Goal: Transaction & Acquisition: Purchase product/service

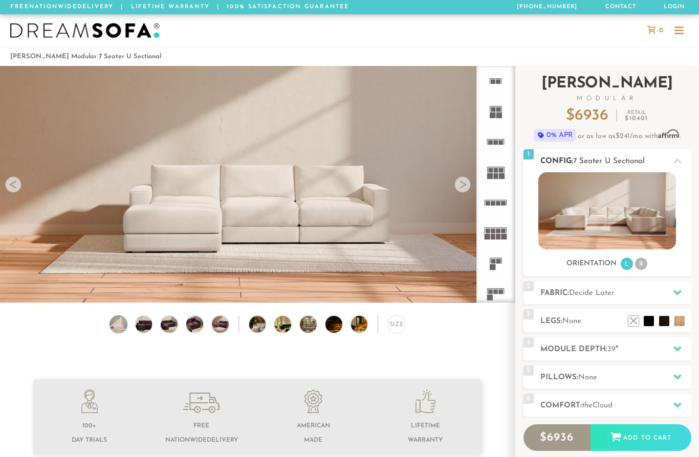
click at [529, 156] on span "1" at bounding box center [528, 154] width 10 height 10
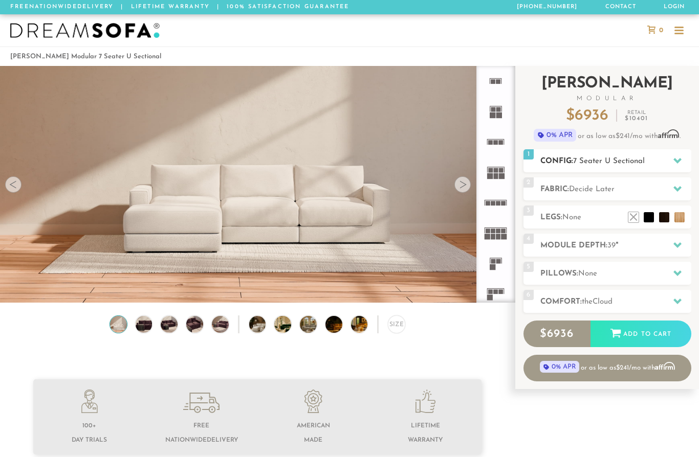
click at [642, 158] on span "7 Seater U Sectional" at bounding box center [609, 162] width 72 height 8
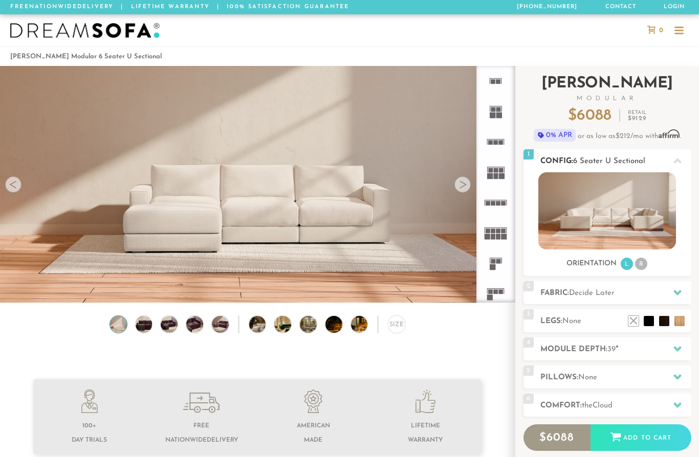
click at [646, 264] on li "R" at bounding box center [641, 264] width 12 height 12
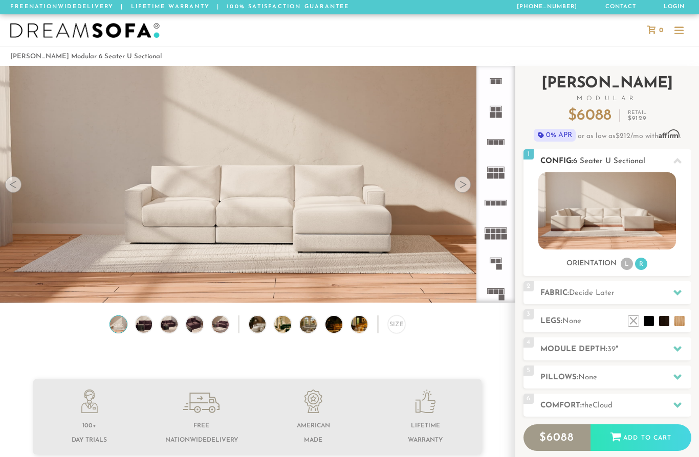
click at [621, 269] on ul "L R" at bounding box center [634, 264] width 29 height 14
click at [625, 260] on li "L" at bounding box center [627, 264] width 12 height 12
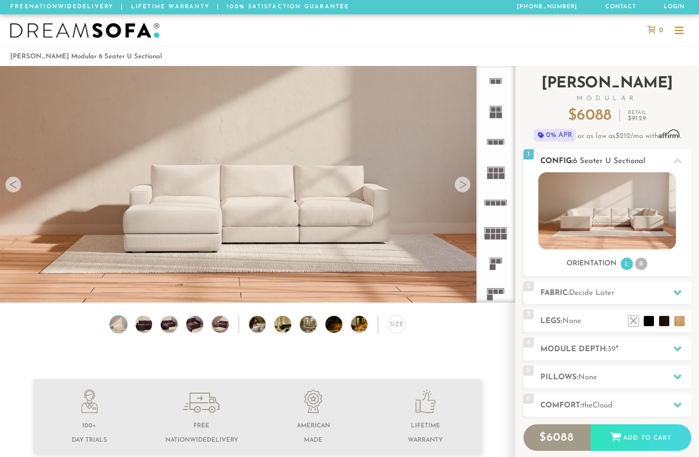
click at [642, 262] on li "R" at bounding box center [641, 264] width 12 height 12
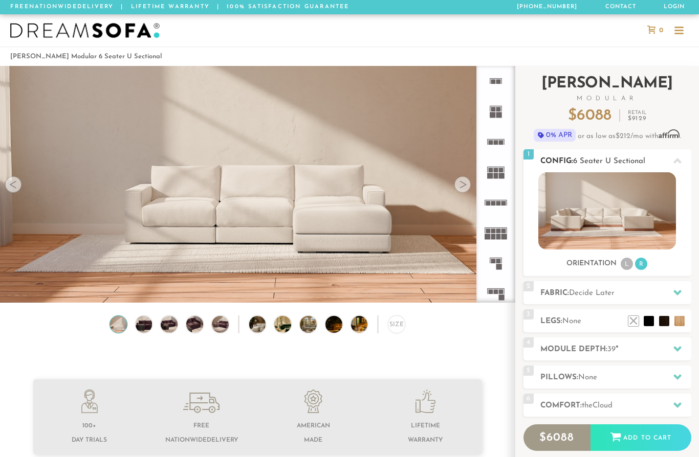
click at [623, 264] on li "L" at bounding box center [627, 264] width 12 height 12
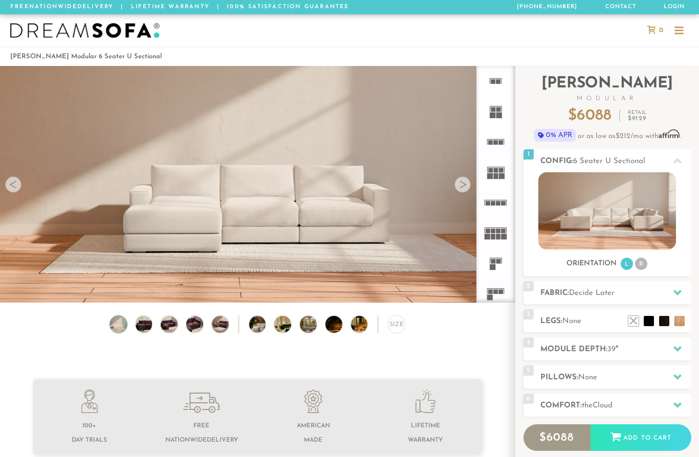
click at [459, 189] on div at bounding box center [462, 185] width 16 height 16
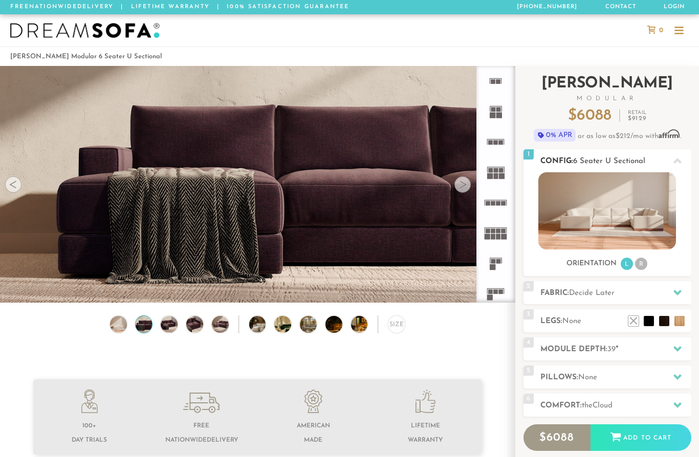
click at [624, 206] on img at bounding box center [607, 210] width 138 height 77
click at [464, 184] on div at bounding box center [462, 185] width 16 height 16
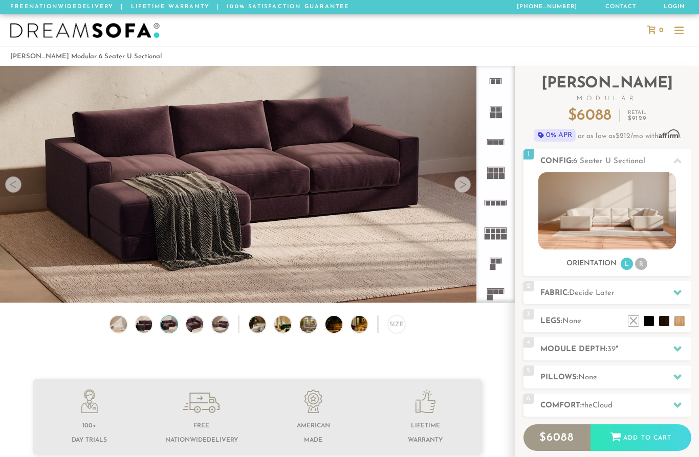
click at [463, 188] on div at bounding box center [462, 185] width 16 height 16
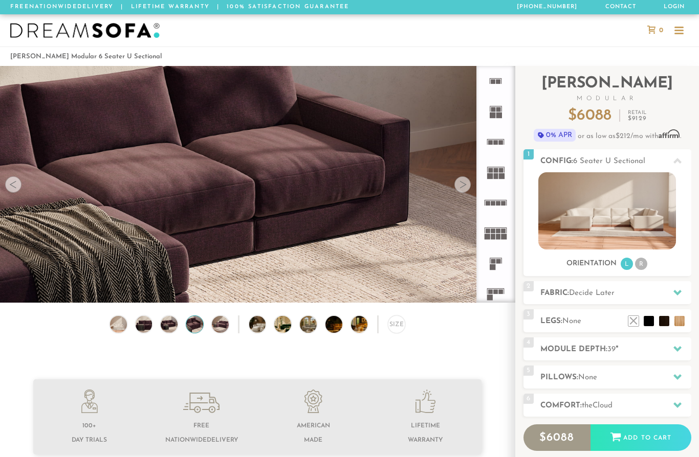
click at [462, 192] on div at bounding box center [462, 185] width 16 height 16
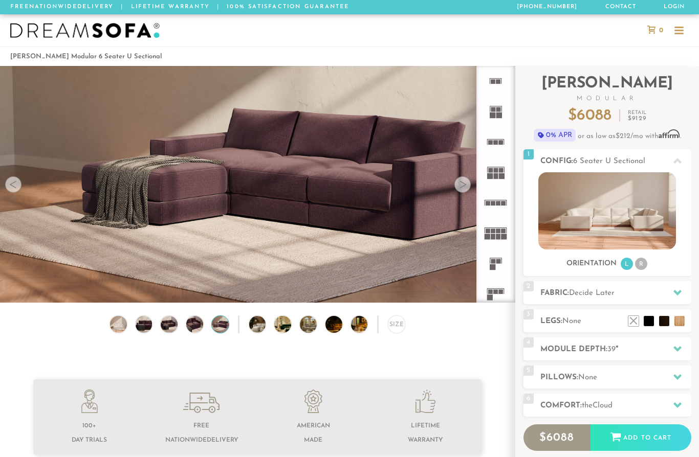
click at [463, 187] on div at bounding box center [462, 185] width 16 height 16
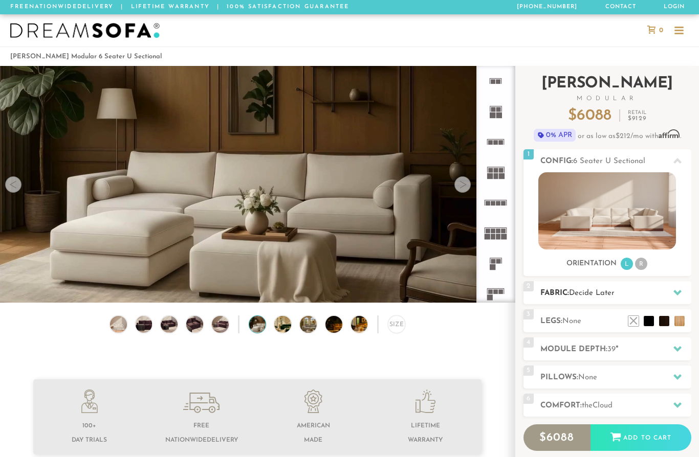
click at [599, 295] on span "Decide Later" at bounding box center [592, 294] width 46 height 8
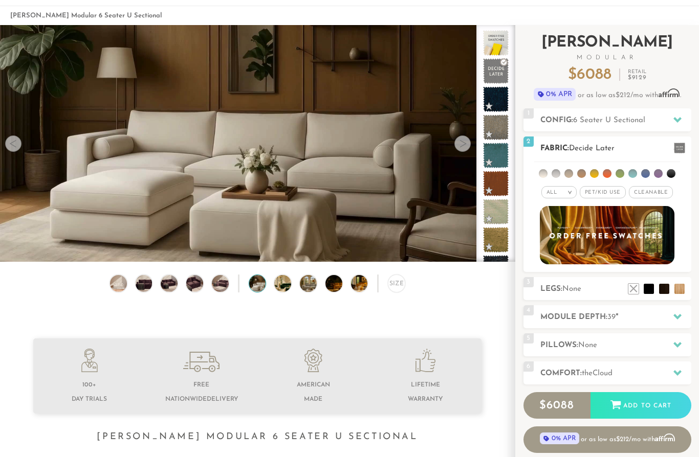
scroll to position [46, 0]
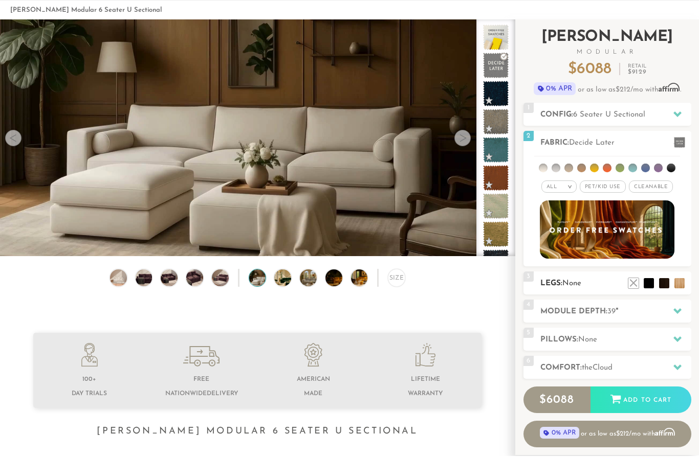
click at [586, 283] on h2 "Legs: None" at bounding box center [615, 285] width 151 height 12
click at [649, 280] on li at bounding box center [633, 268] width 41 height 41
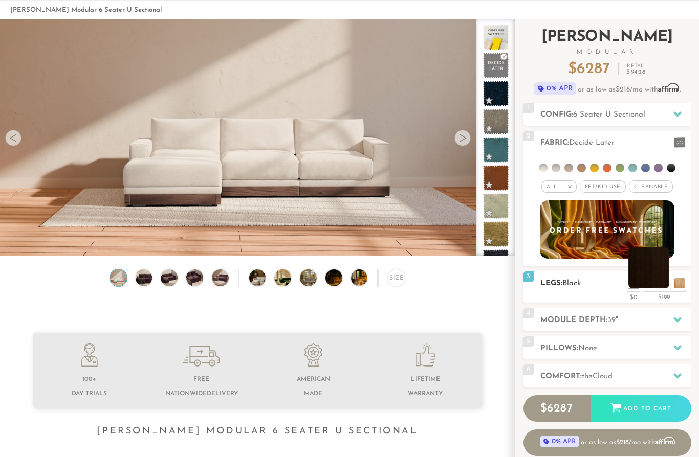
click at [665, 279] on li at bounding box center [648, 268] width 41 height 41
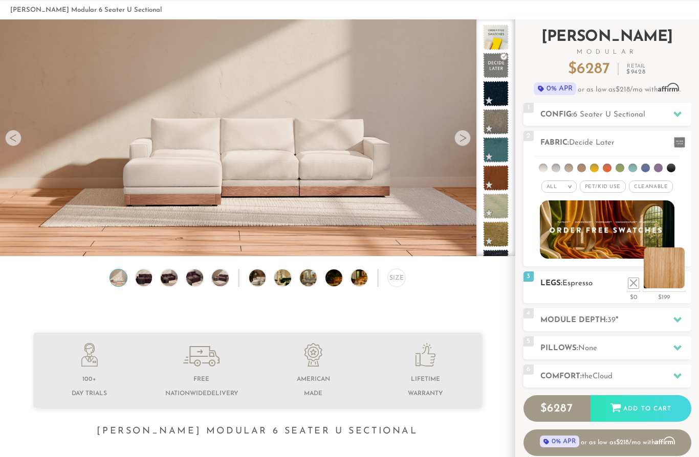
click at [676, 278] on li at bounding box center [664, 268] width 41 height 41
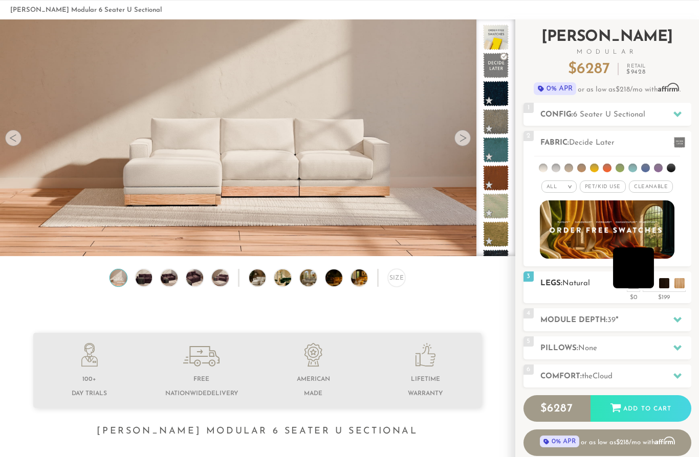
click at [644, 280] on li at bounding box center [633, 268] width 41 height 41
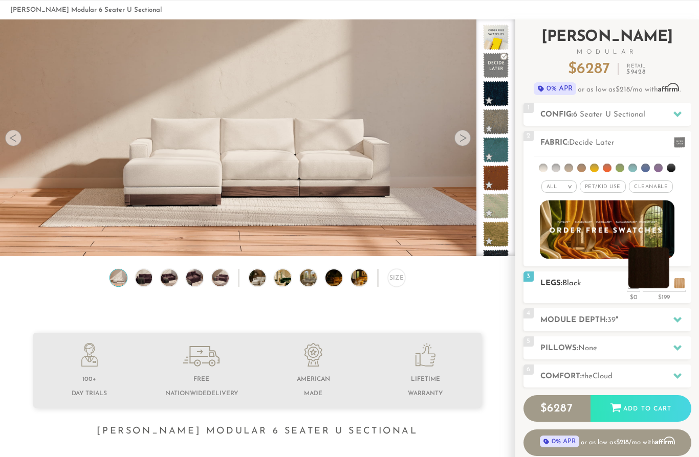
click at [660, 286] on li at bounding box center [648, 268] width 41 height 41
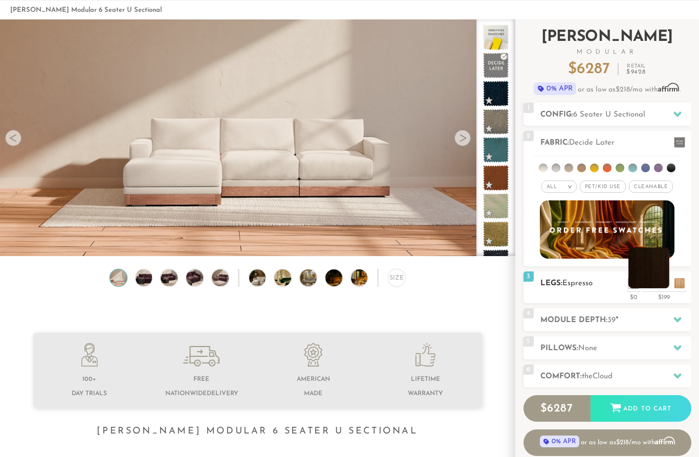
click at [632, 283] on li at bounding box center [648, 268] width 41 height 41
click at [641, 287] on li at bounding box center [648, 268] width 41 height 41
click at [590, 285] on span "Espresso" at bounding box center [577, 284] width 30 height 8
click at [649, 279] on li at bounding box center [633, 268] width 41 height 41
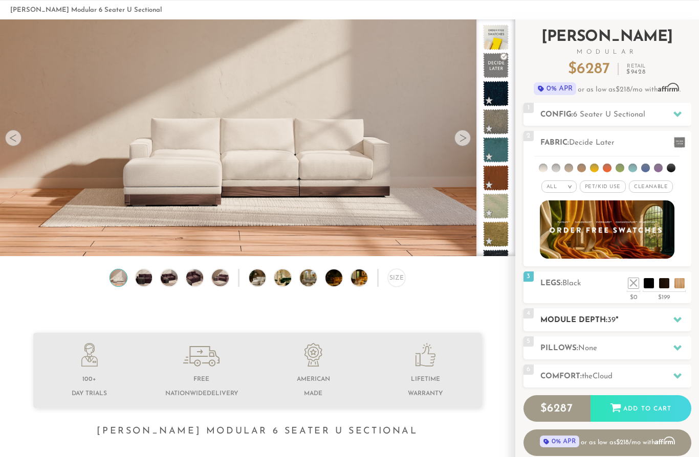
click at [684, 320] on div at bounding box center [677, 320] width 21 height 21
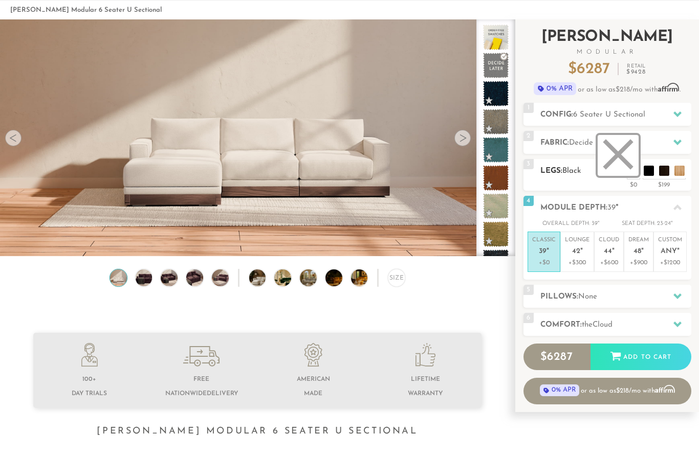
click at [630, 173] on li at bounding box center [618, 155] width 41 height 41
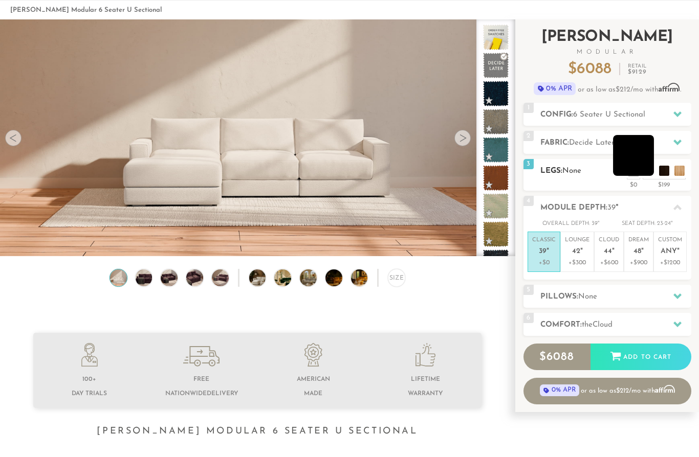
click at [653, 169] on li at bounding box center [633, 155] width 41 height 41
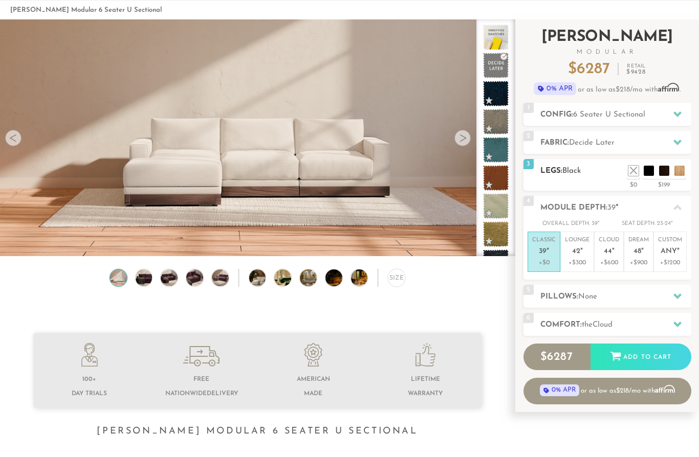
click at [595, 179] on div "3 Legs: Black $0 $199 Nailheads:" at bounding box center [607, 175] width 168 height 32
click at [629, 169] on li at bounding box center [618, 155] width 41 height 41
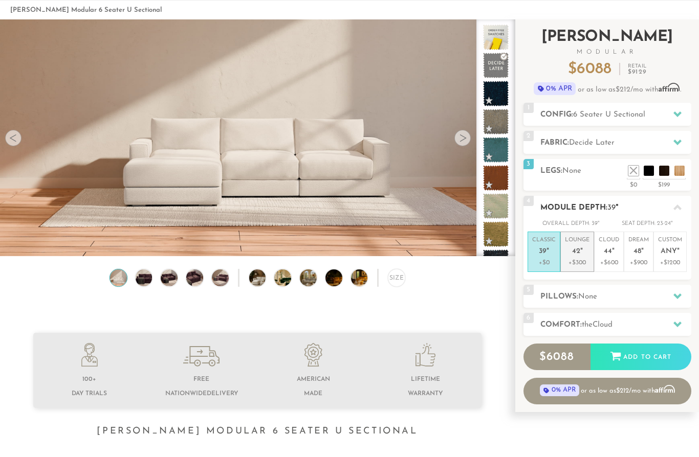
click at [585, 257] on p "Lounge 42 "" at bounding box center [577, 247] width 25 height 22
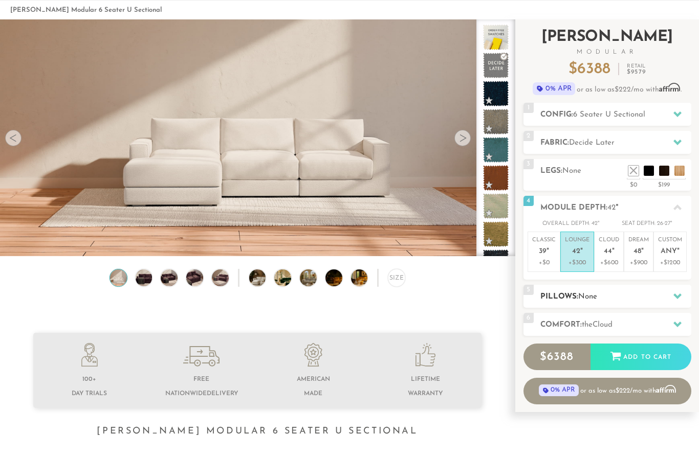
click at [668, 300] on div at bounding box center [677, 296] width 21 height 21
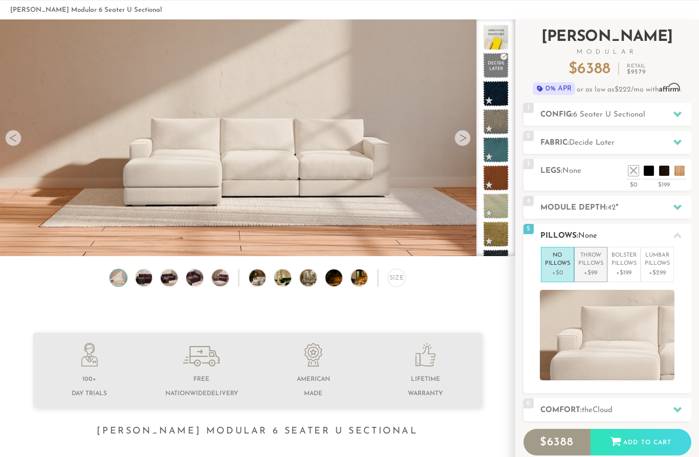
click at [591, 253] on p "Throw Pillows" at bounding box center [590, 260] width 25 height 17
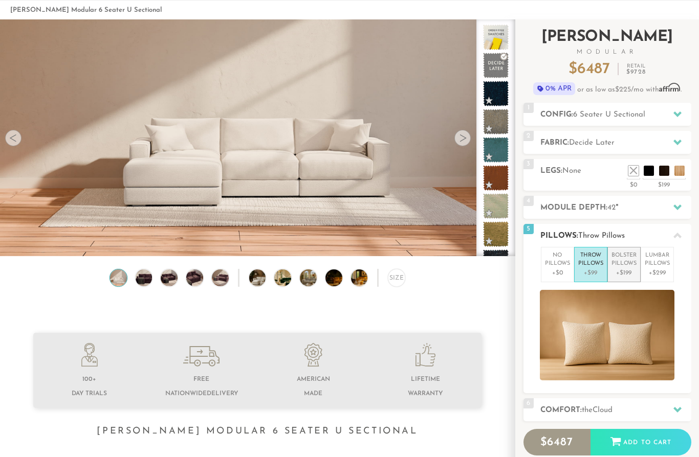
click at [623, 262] on p "Bolster Pillows" at bounding box center [623, 260] width 25 height 17
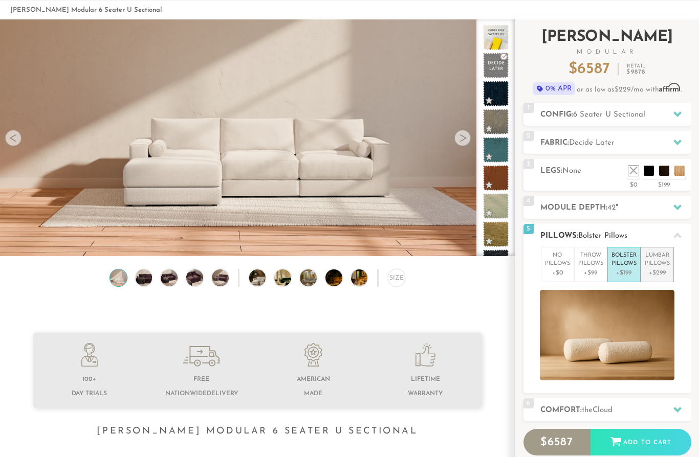
click at [660, 267] on p "Lumbar Pillows" at bounding box center [657, 260] width 25 height 17
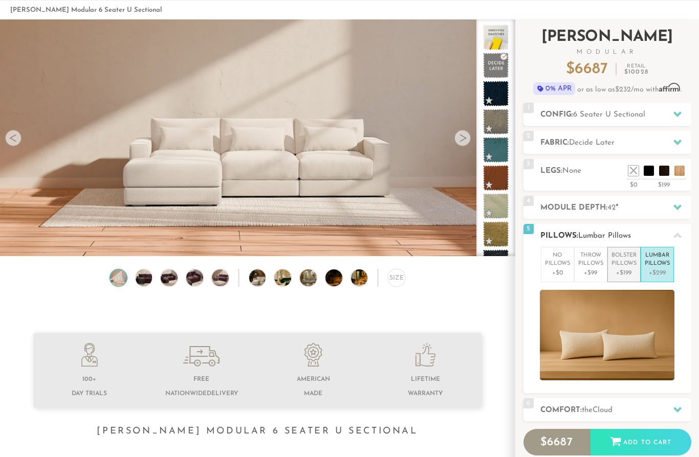
click at [625, 258] on p "Bolster Pillows" at bounding box center [623, 260] width 25 height 17
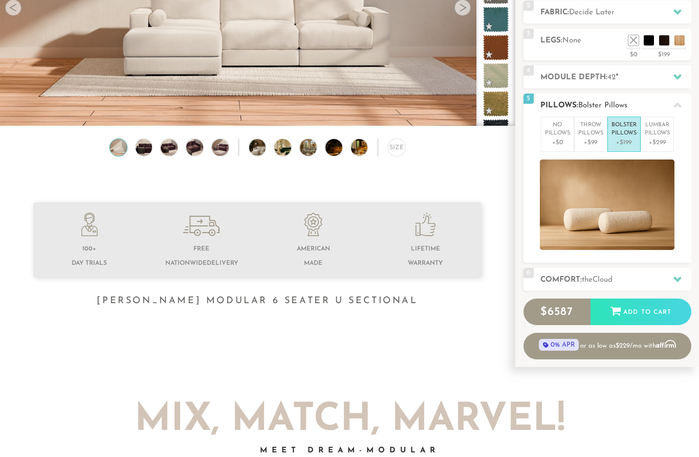
scroll to position [186, 0]
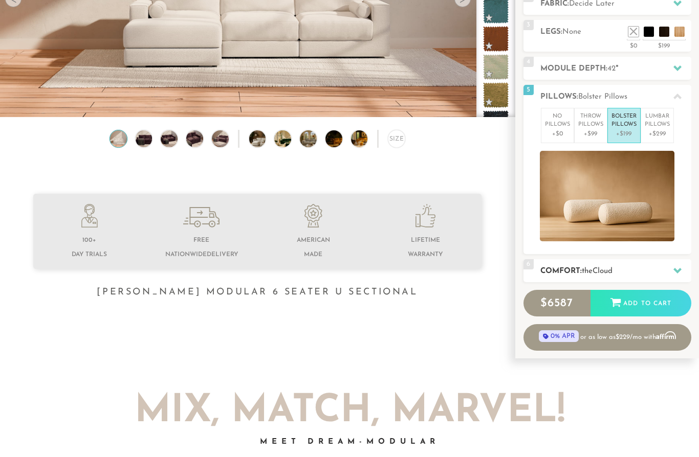
click at [671, 262] on div at bounding box center [677, 270] width 21 height 21
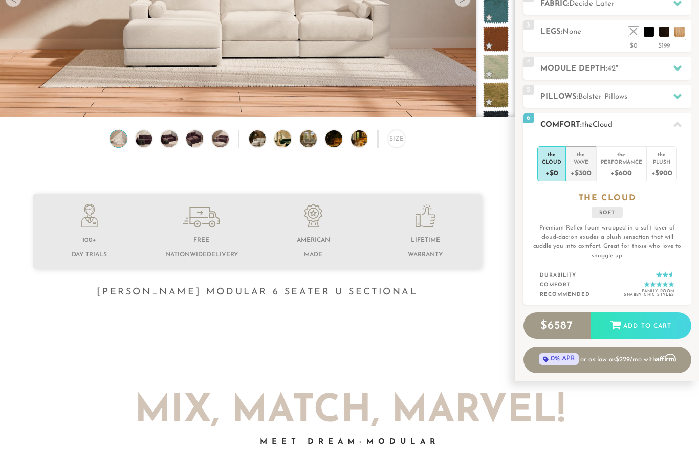
click at [587, 161] on div "Wave" at bounding box center [580, 161] width 20 height 7
click at [684, 128] on div at bounding box center [677, 124] width 21 height 21
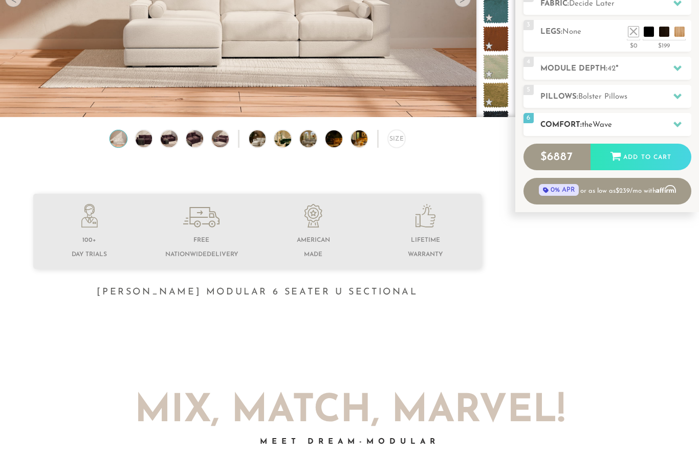
click at [678, 125] on icon at bounding box center [677, 125] width 8 height 6
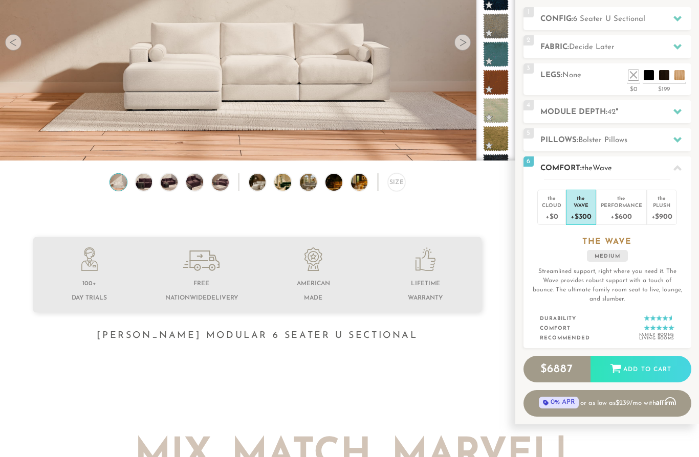
scroll to position [130, 0]
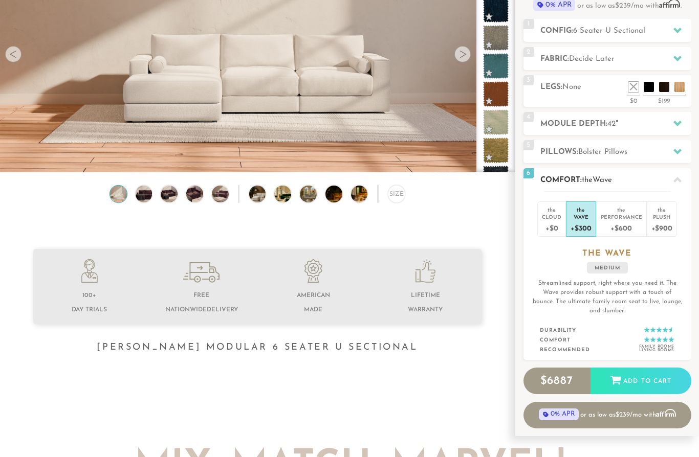
click at [678, 178] on icon at bounding box center [677, 180] width 8 height 8
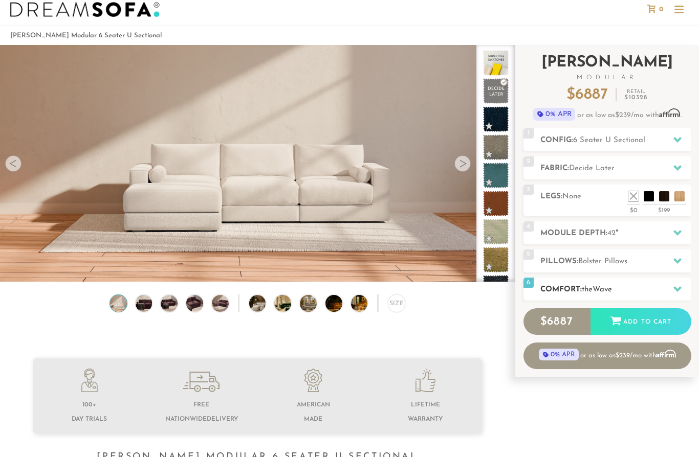
scroll to position [20, 0]
click at [683, 171] on div at bounding box center [677, 168] width 21 height 21
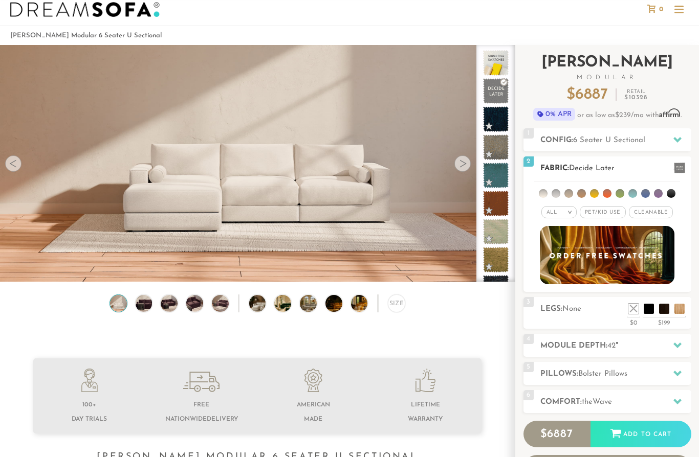
click at [655, 215] on span "Cleanable x" at bounding box center [651, 212] width 44 height 12
click at [645, 191] on li at bounding box center [645, 193] width 9 height 9
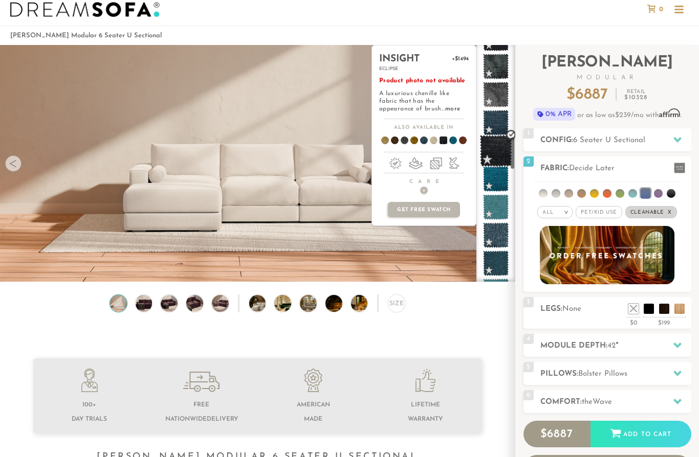
scroll to position [644, 0]
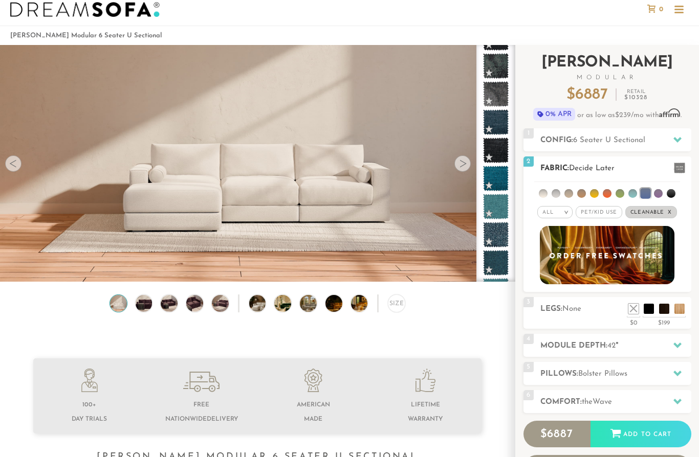
click at [663, 166] on h2 "Fabric: Decide Later" at bounding box center [615, 169] width 151 height 12
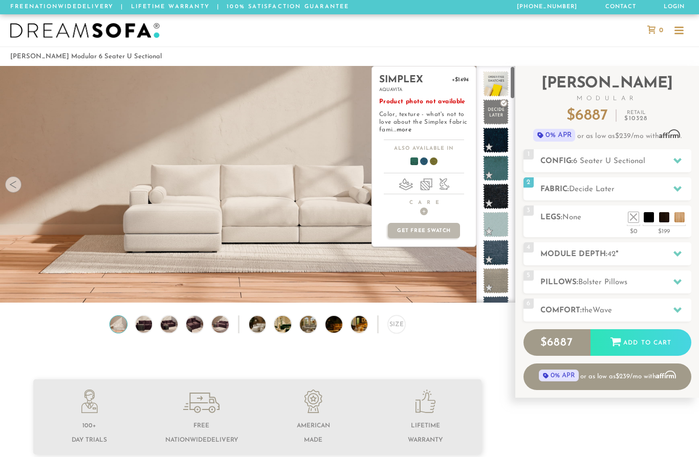
scroll to position [0, 0]
click at [499, 113] on span at bounding box center [496, 112] width 32 height 32
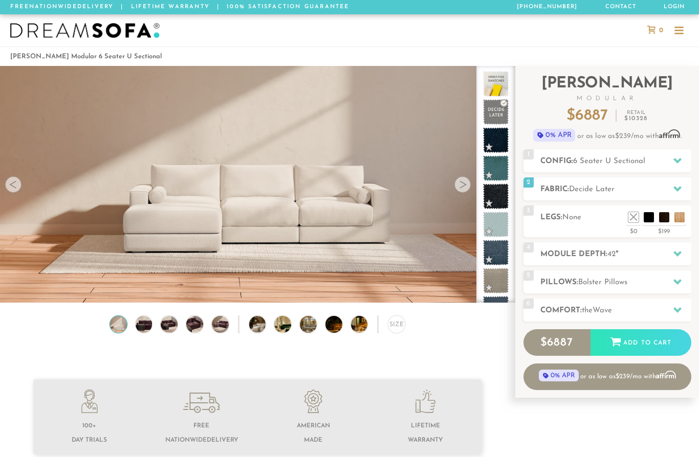
click at [458, 182] on div at bounding box center [462, 185] width 16 height 16
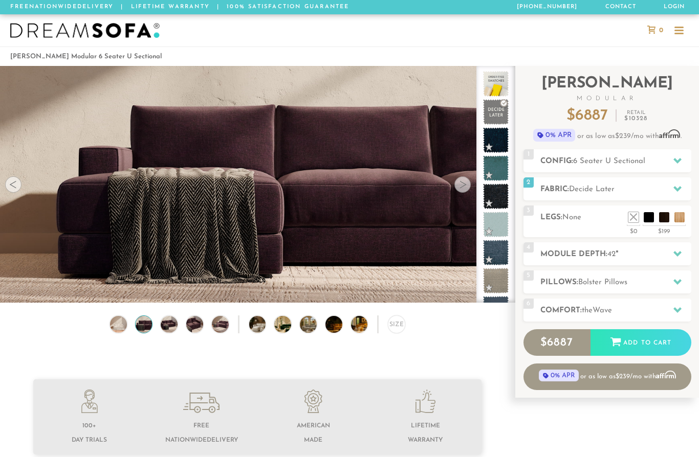
click at [458, 186] on div at bounding box center [462, 185] width 16 height 16
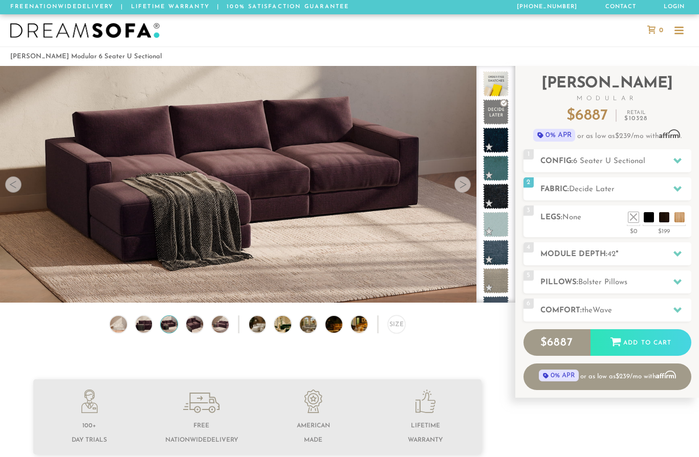
click at [459, 187] on div at bounding box center [462, 185] width 16 height 16
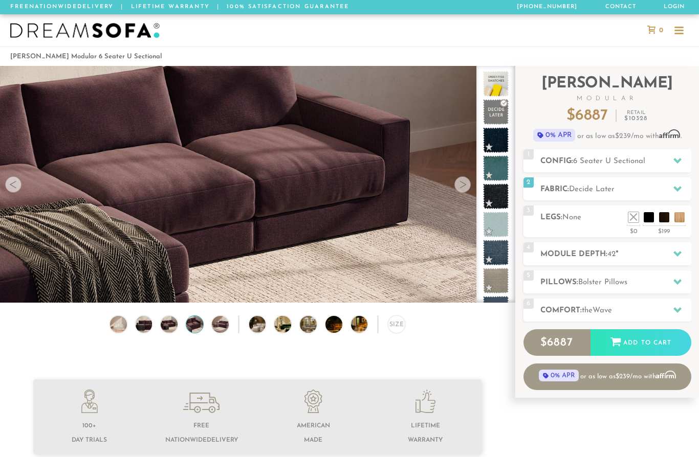
click at [457, 185] on div at bounding box center [462, 185] width 16 height 16
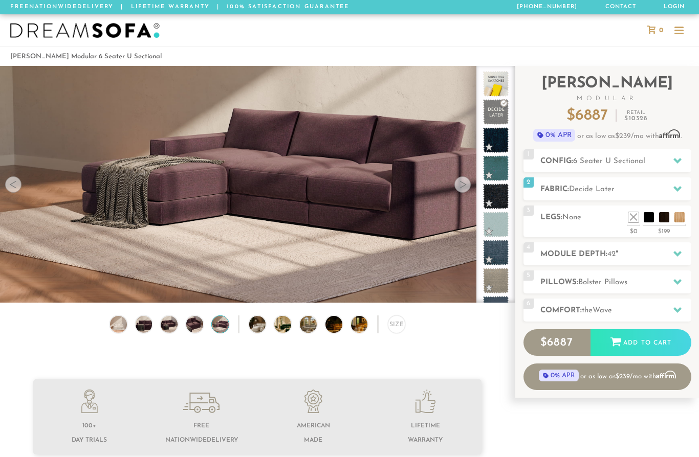
click at [457, 183] on div at bounding box center [462, 185] width 16 height 16
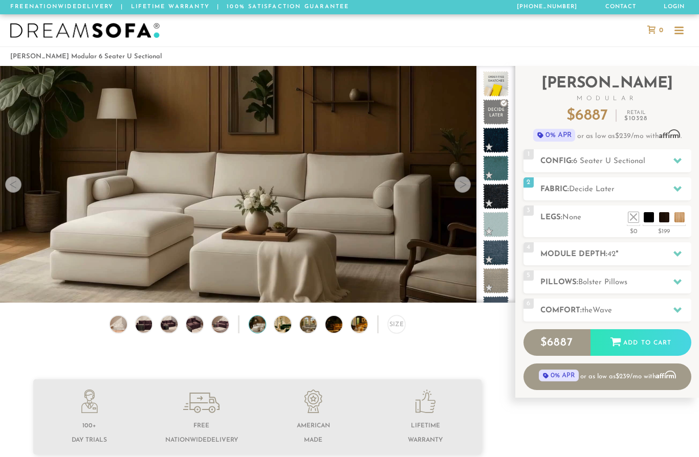
click at [460, 188] on div at bounding box center [462, 185] width 16 height 16
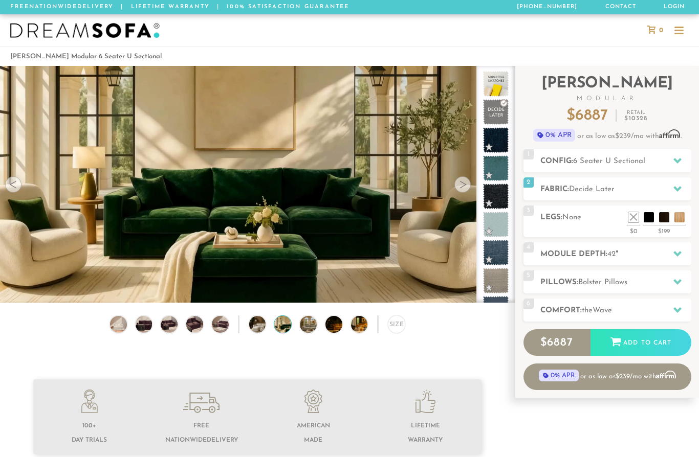
click at [458, 189] on div at bounding box center [462, 185] width 16 height 16
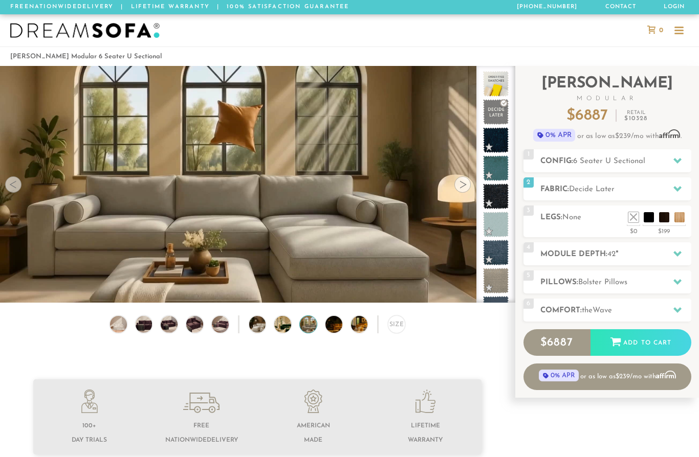
click at [462, 184] on div at bounding box center [462, 185] width 16 height 16
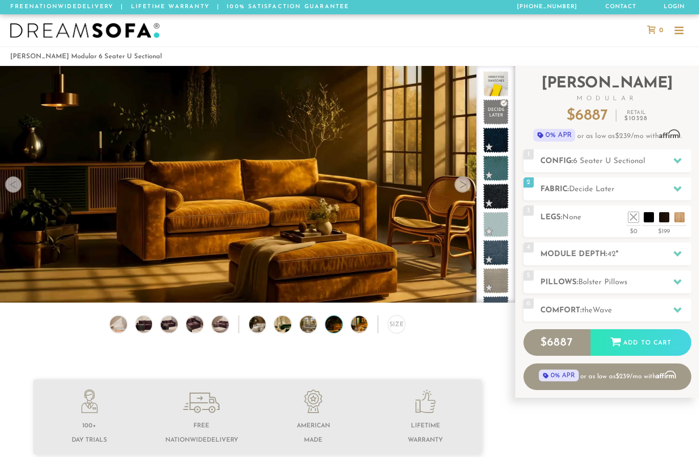
click at [461, 191] on div at bounding box center [462, 185] width 16 height 16
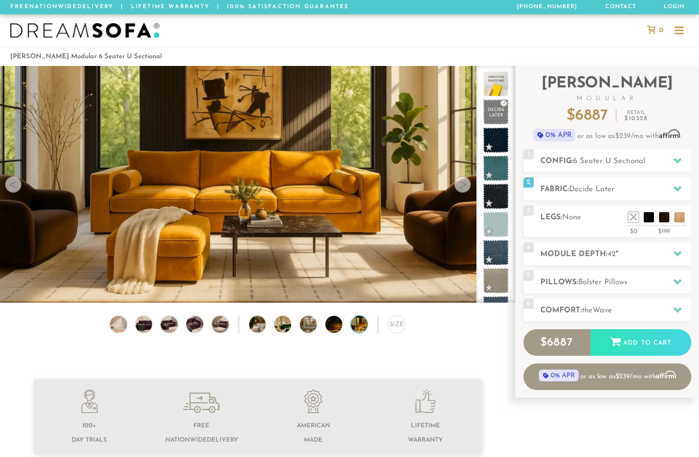
click at [458, 177] on video at bounding box center [257, 170] width 515 height 290
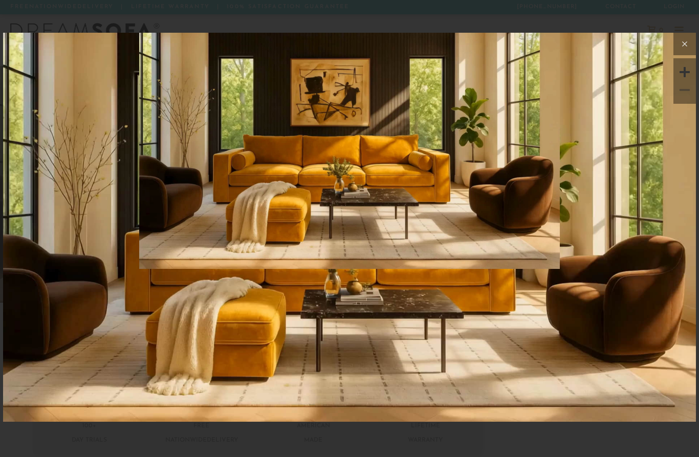
click at [685, 39] on icon at bounding box center [684, 44] width 12 height 12
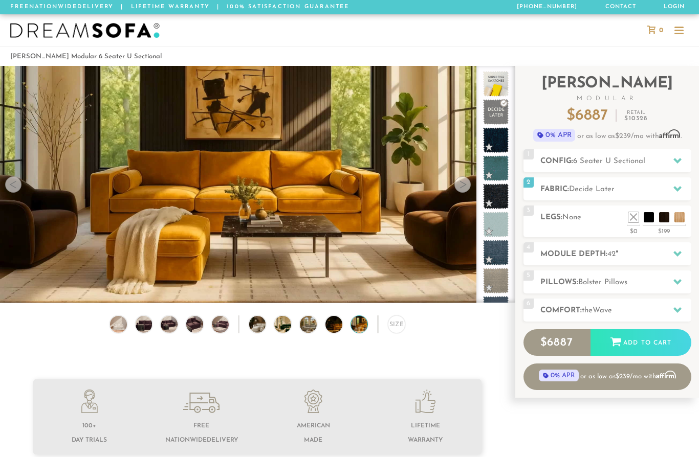
click at [464, 185] on div at bounding box center [462, 185] width 16 height 16
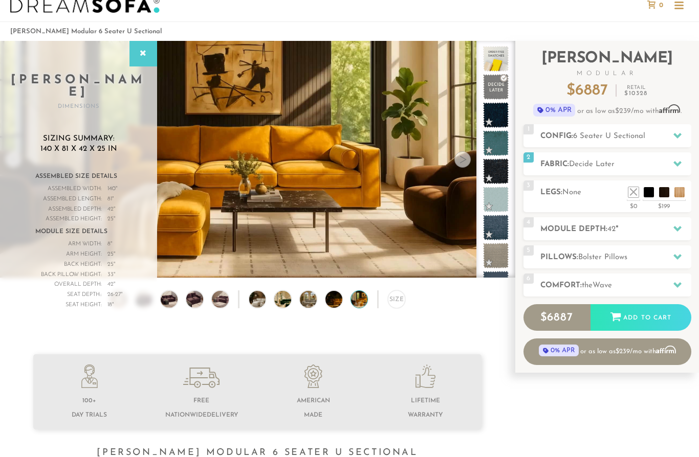
scroll to position [34, 0]
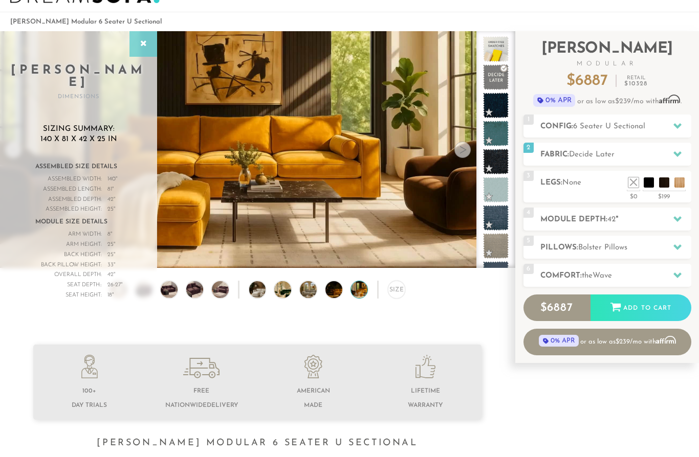
click at [136, 44] on div at bounding box center [143, 45] width 28 height 26
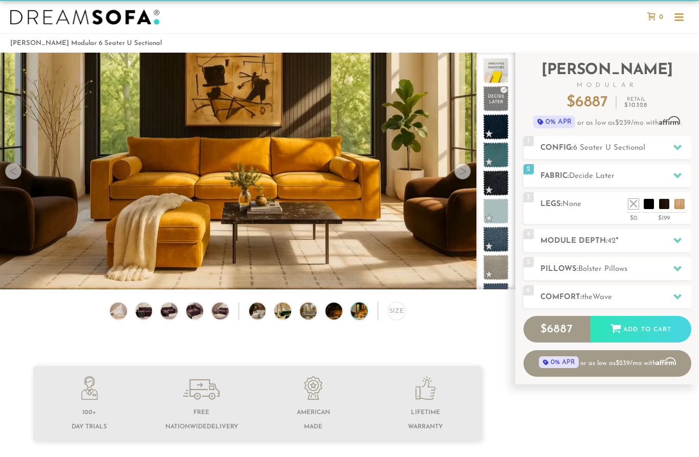
scroll to position [0, 0]
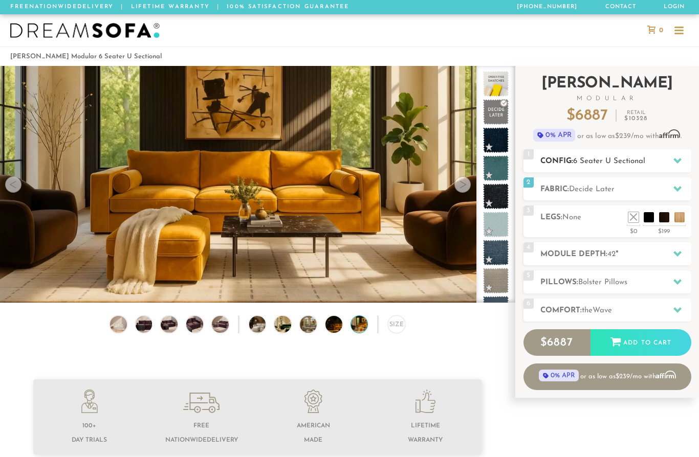
click at [684, 162] on div at bounding box center [677, 160] width 21 height 21
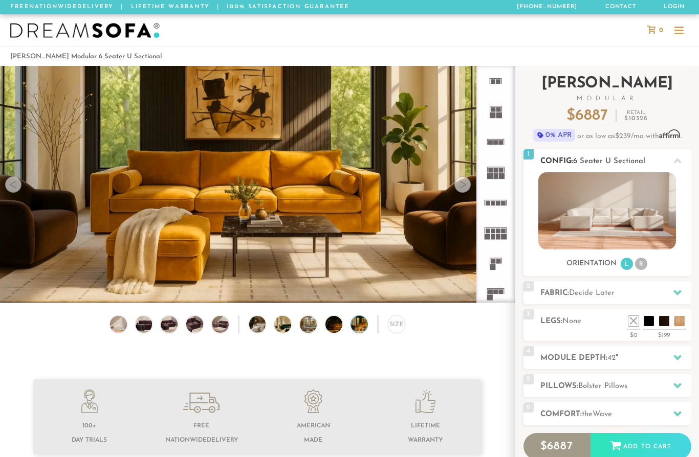
click at [642, 264] on li "R" at bounding box center [641, 264] width 12 height 12
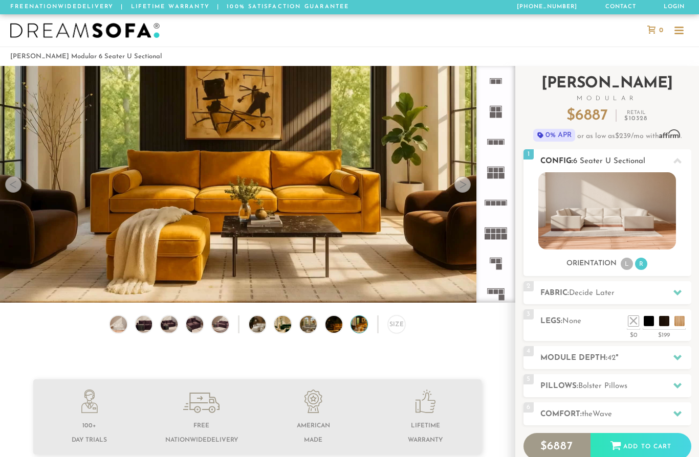
click at [631, 265] on li "L" at bounding box center [627, 264] width 12 height 12
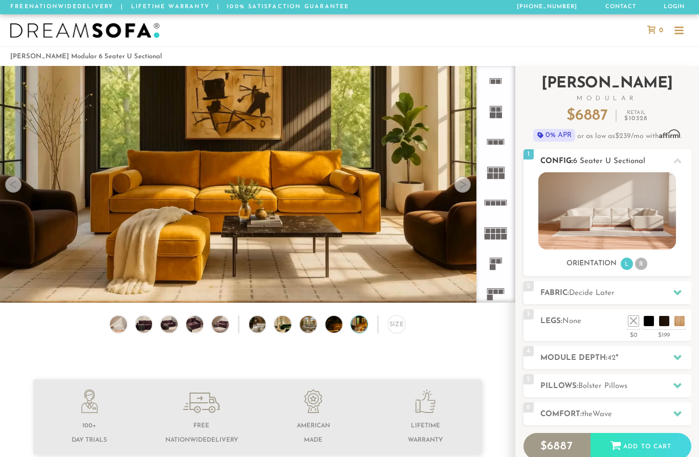
click at [644, 266] on li "R" at bounding box center [641, 264] width 12 height 12
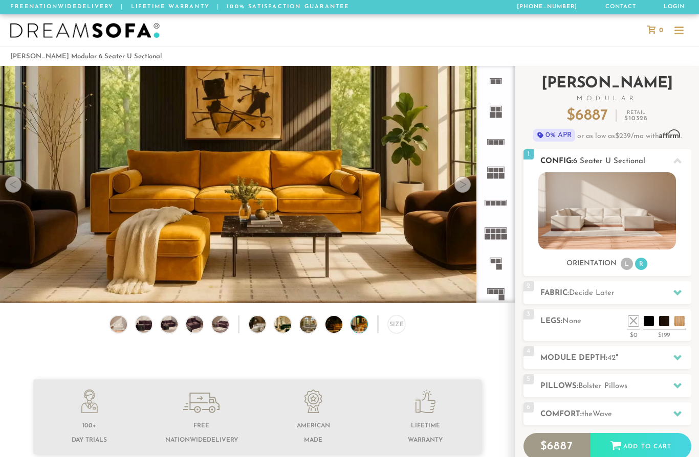
click at [616, 265] on h3 "Orientation" at bounding box center [591, 263] width 50 height 9
click at [626, 265] on li "L" at bounding box center [627, 264] width 12 height 12
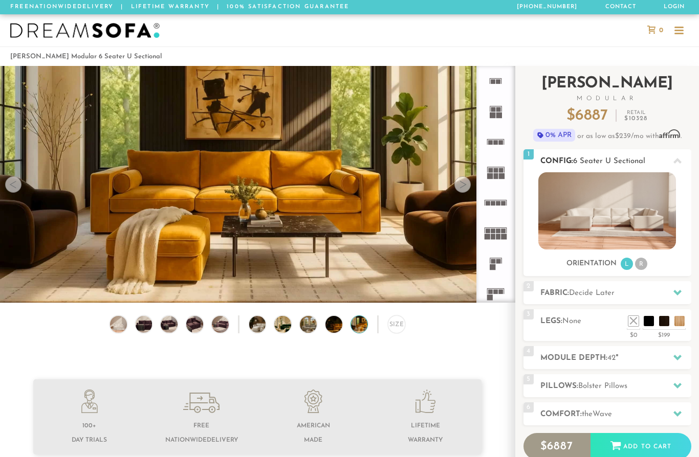
click at [647, 263] on li "R" at bounding box center [641, 264] width 12 height 12
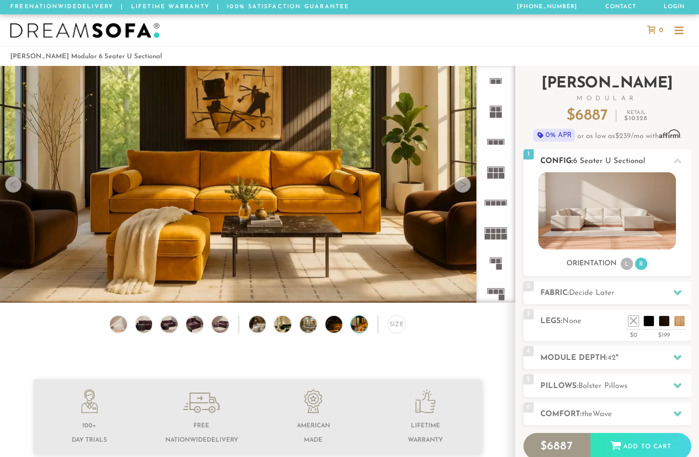
scroll to position [1, 1]
click at [117, 325] on img at bounding box center [118, 324] width 20 height 17
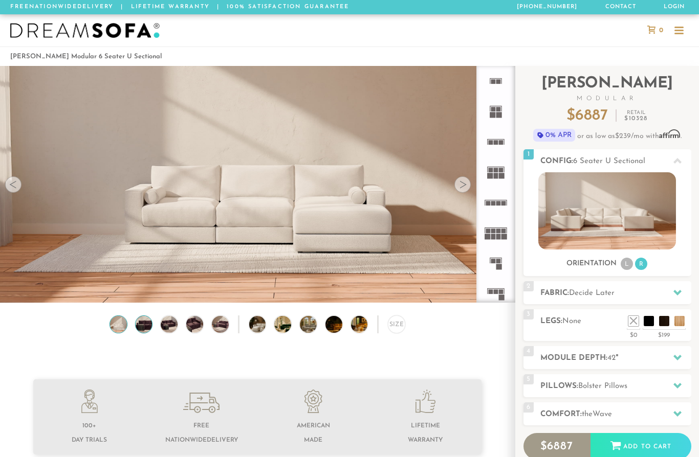
click at [142, 327] on img at bounding box center [144, 324] width 20 height 17
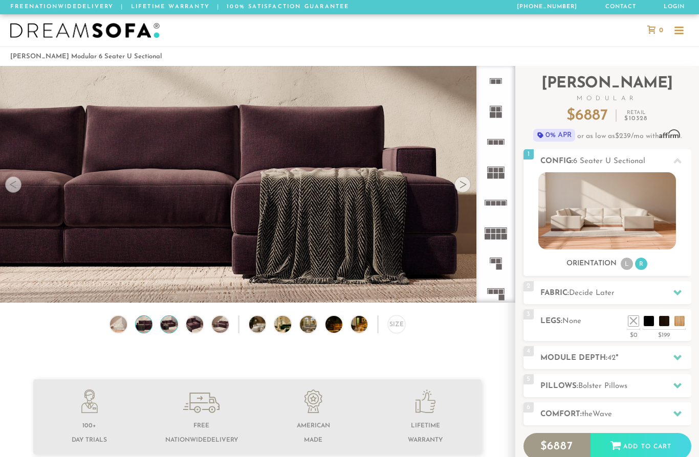
click at [162, 327] on img at bounding box center [169, 324] width 20 height 17
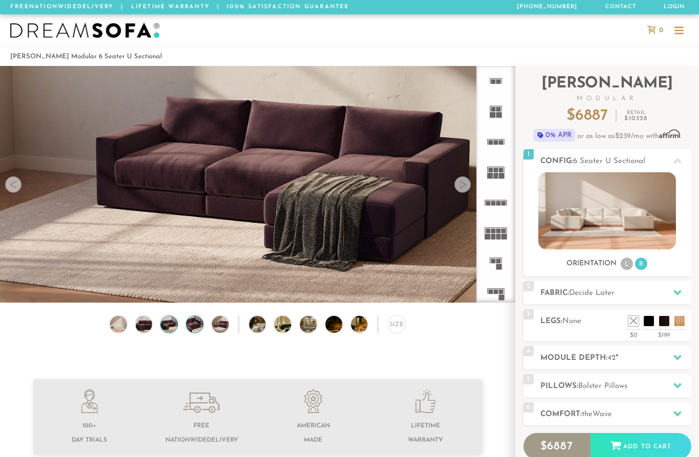
click at [194, 328] on img at bounding box center [195, 324] width 20 height 17
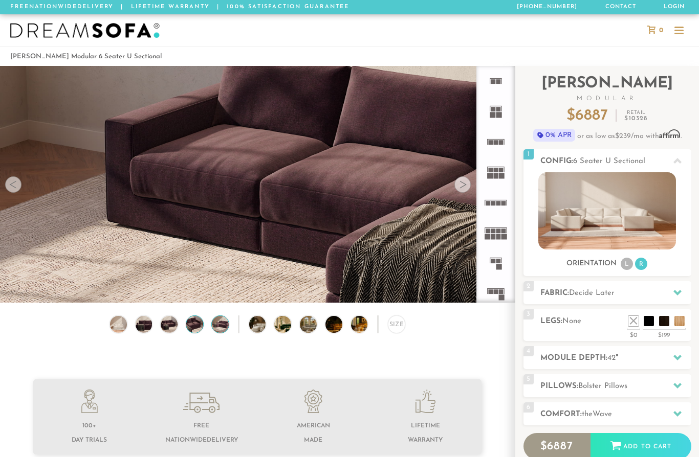
click at [218, 323] on img at bounding box center [220, 324] width 20 height 17
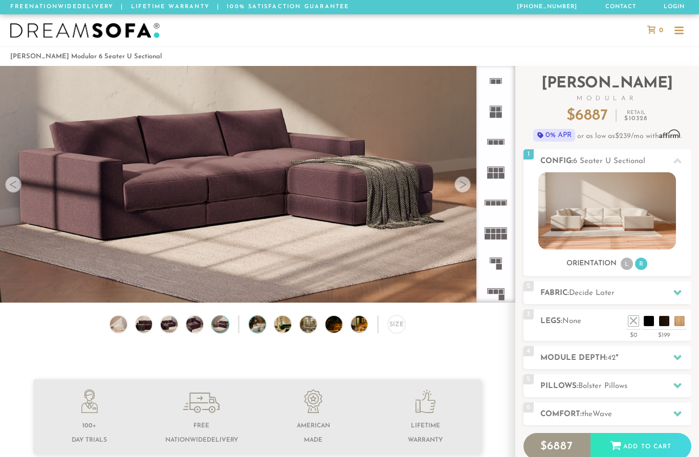
click at [254, 323] on img at bounding box center [264, 324] width 30 height 17
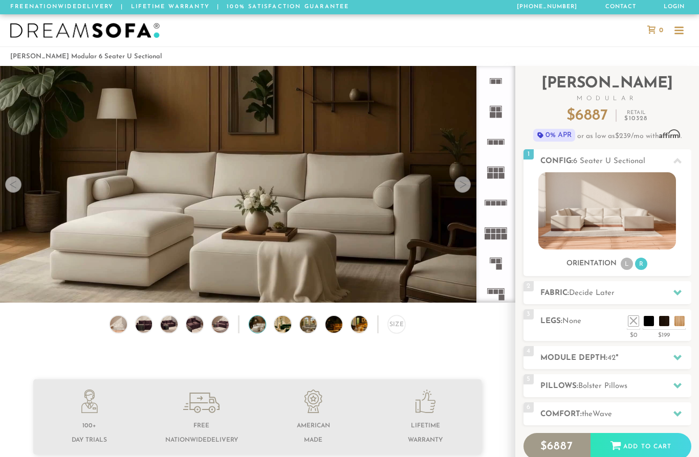
click at [496, 144] on rect at bounding box center [496, 142] width 5 height 5
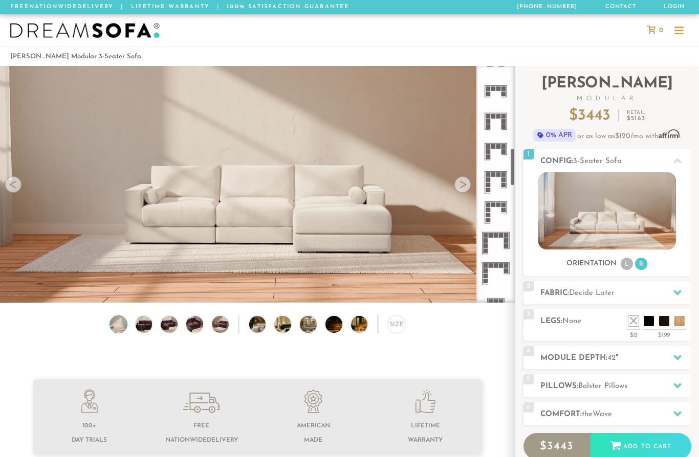
scroll to position [466, 0]
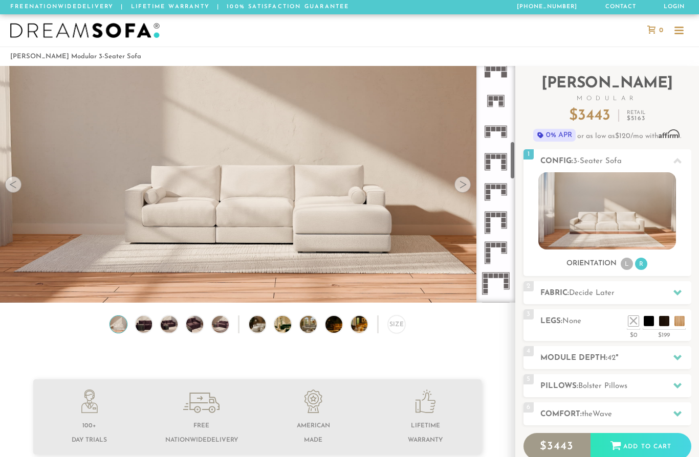
click at [497, 128] on rect at bounding box center [498, 129] width 5 height 5
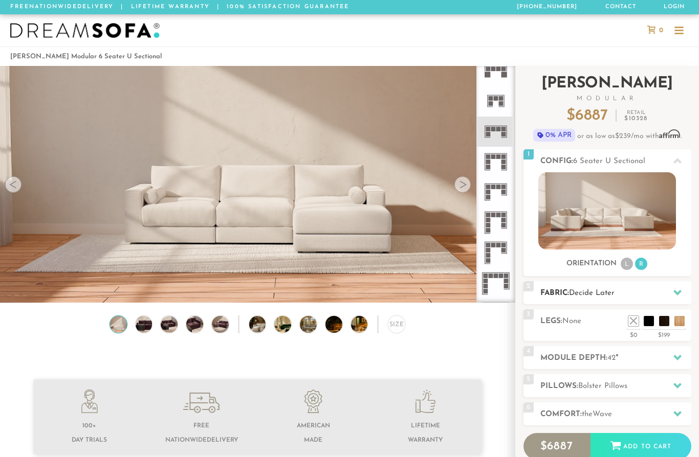
click at [682, 291] on div at bounding box center [677, 292] width 21 height 21
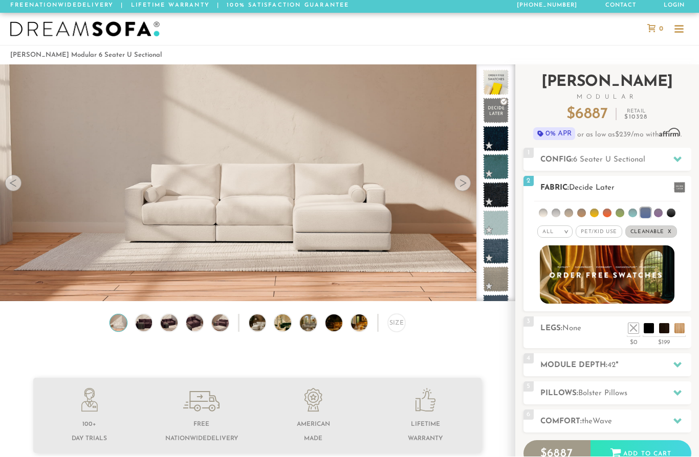
click at [556, 233] on div "All >" at bounding box center [554, 232] width 35 height 12
click at [564, 308] on li "Durable" at bounding box center [554, 304] width 35 height 14
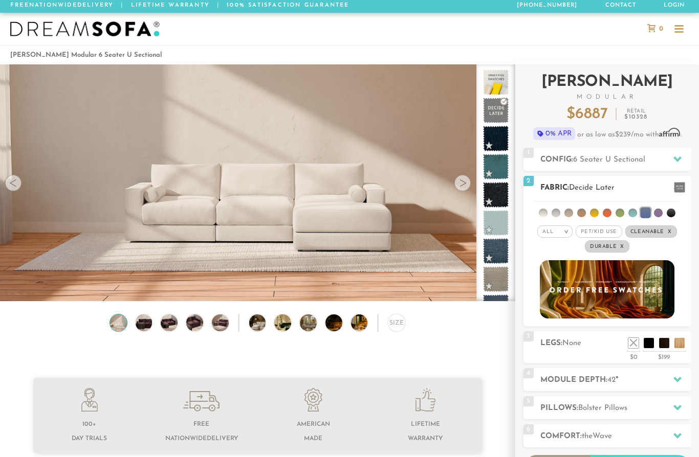
click at [601, 237] on span "Pet/Kid Use x" at bounding box center [599, 232] width 46 height 12
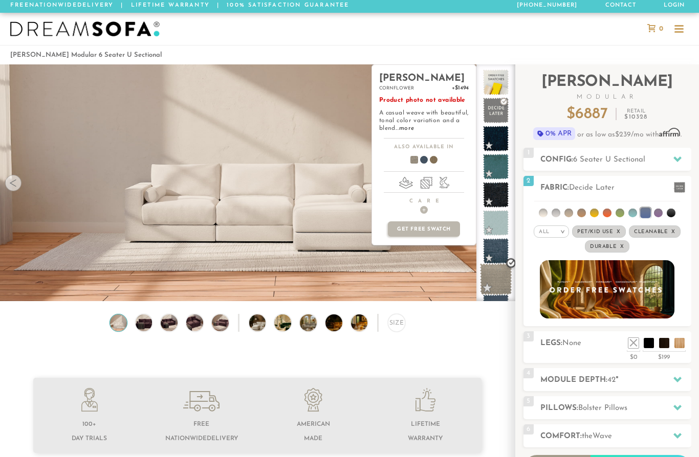
scroll to position [0, 0]
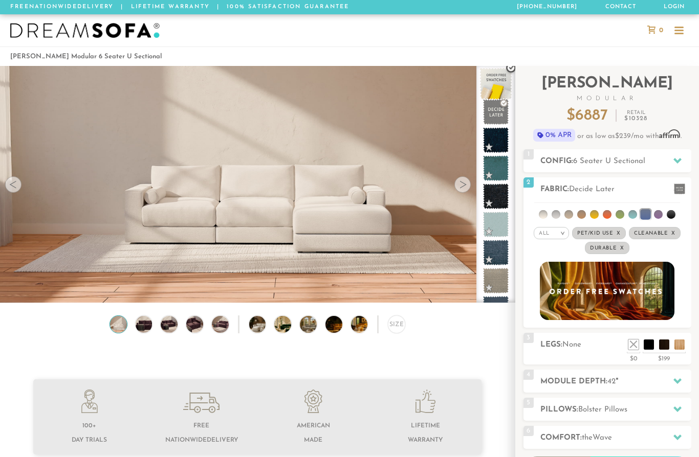
click at [502, 78] on span at bounding box center [496, 84] width 32 height 32
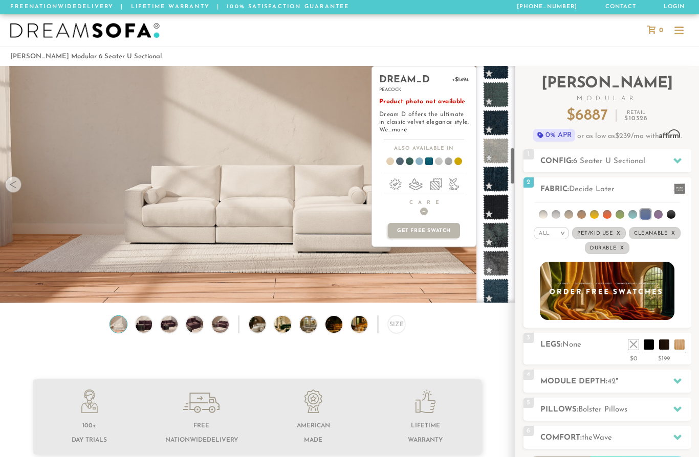
scroll to position [516, 0]
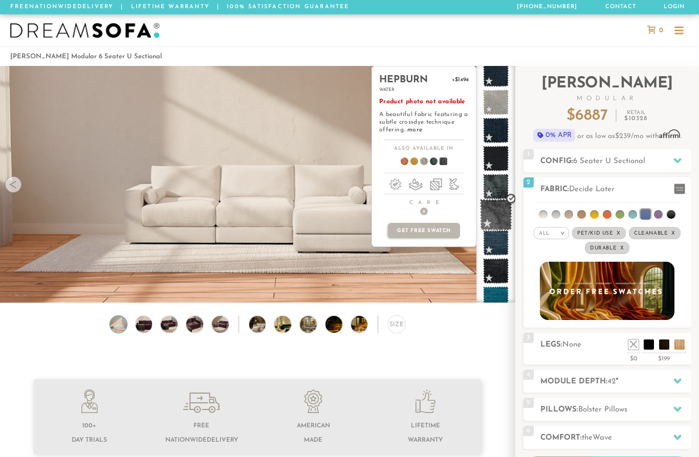
click at [496, 204] on span at bounding box center [496, 215] width 32 height 32
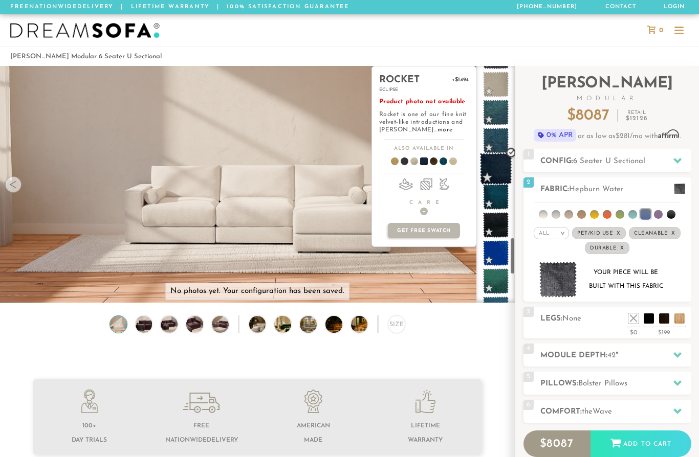
scroll to position [1106, 0]
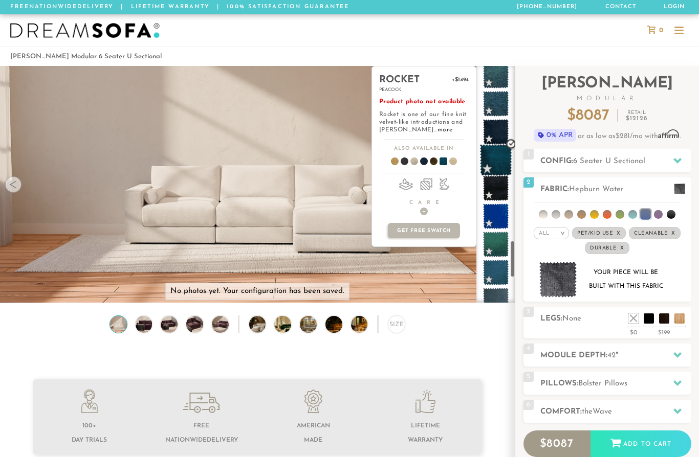
click at [496, 164] on span at bounding box center [496, 160] width 32 height 32
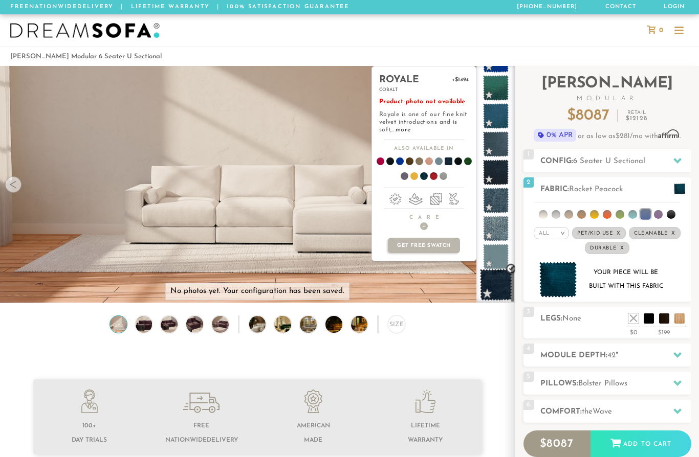
scroll to position [1262, 0]
click at [498, 289] on span at bounding box center [496, 285] width 32 height 32
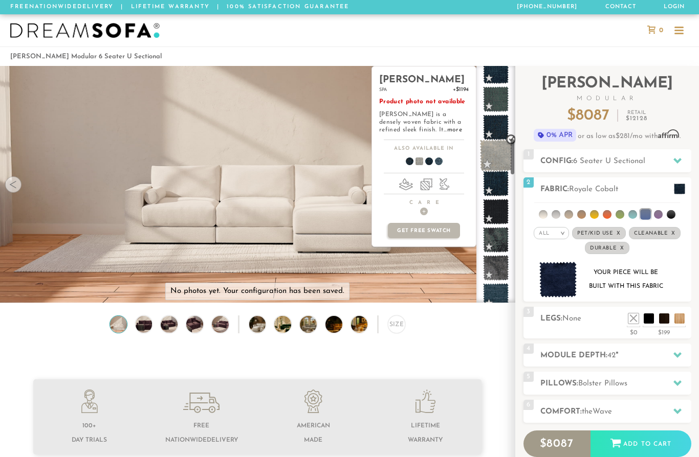
scroll to position [452, 0]
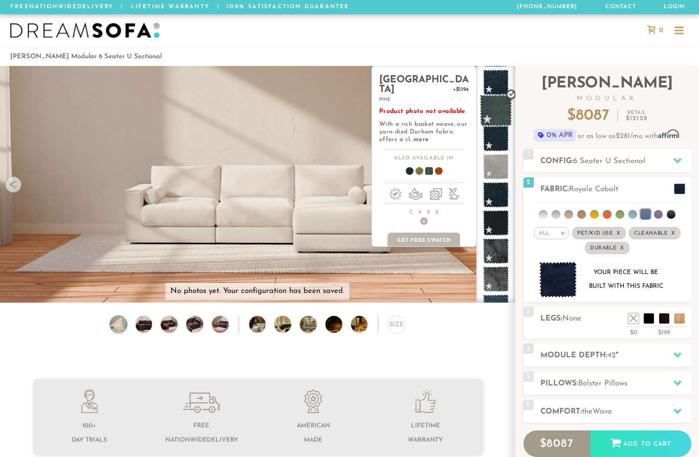
click at [489, 106] on span at bounding box center [496, 111] width 32 height 32
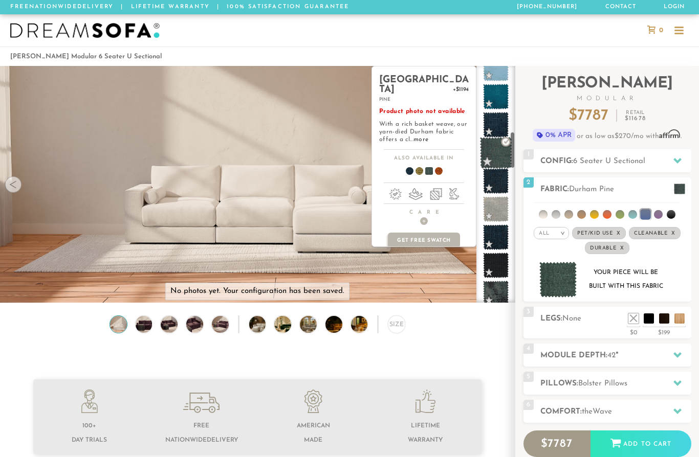
scroll to position [408, 0]
click at [495, 155] on span at bounding box center [496, 154] width 32 height 32
click at [421, 137] on link "more" at bounding box center [420, 140] width 15 height 6
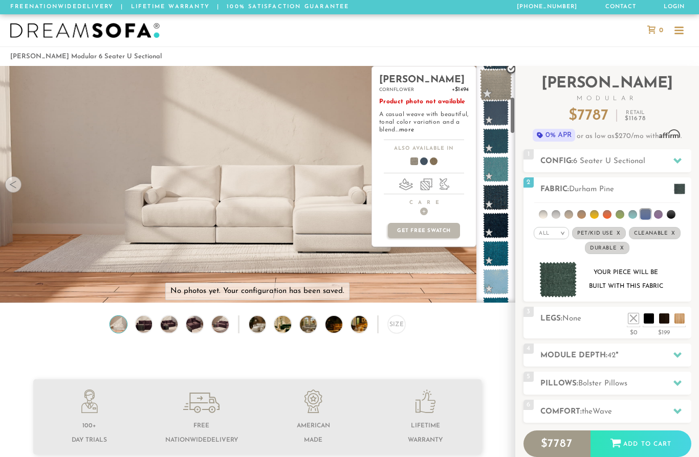
scroll to position [201, 0]
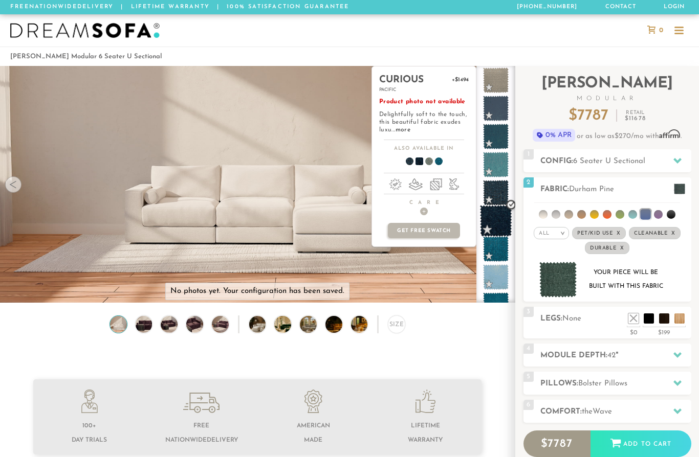
click at [503, 236] on span at bounding box center [496, 221] width 32 height 32
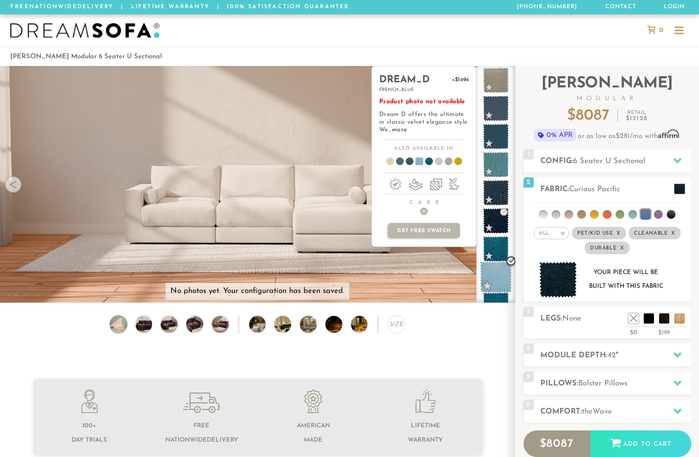
click at [502, 282] on span at bounding box center [496, 277] width 32 height 32
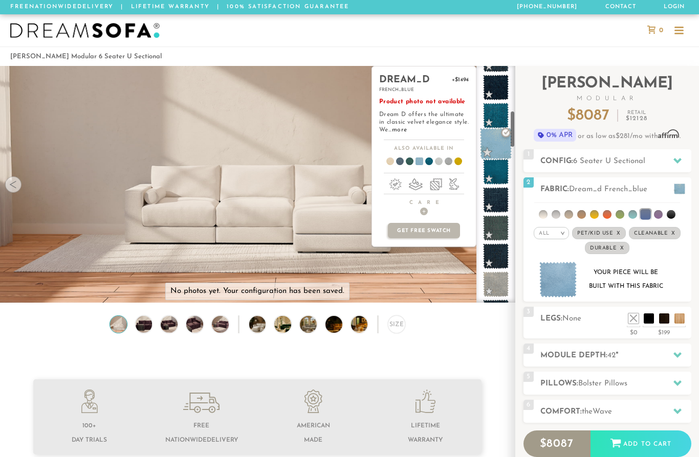
scroll to position [346, 0]
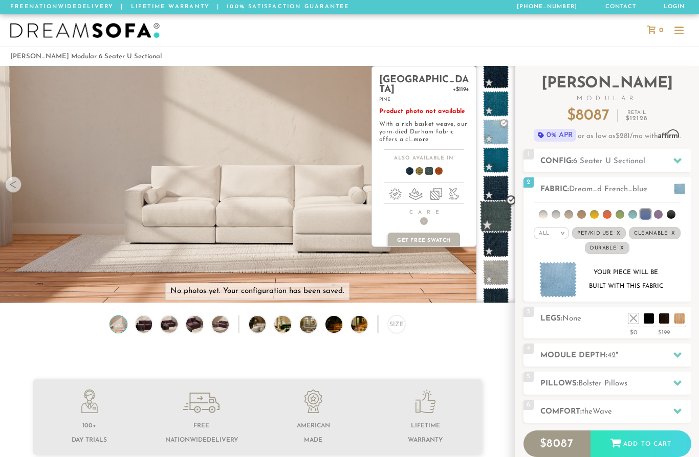
click at [494, 216] on span at bounding box center [496, 217] width 32 height 32
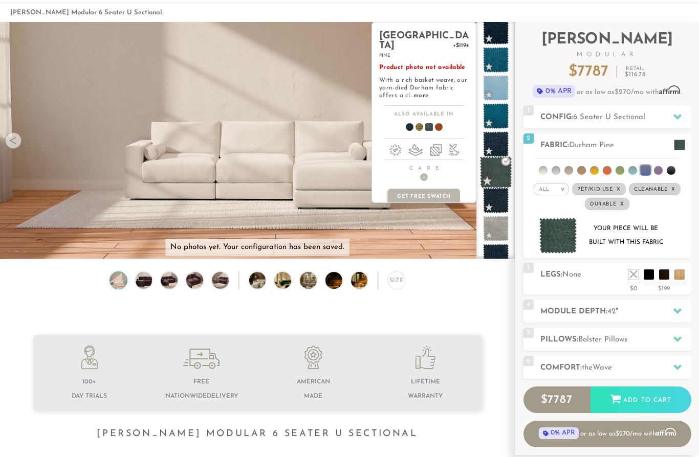
scroll to position [1, 1]
